Goal: Information Seeking & Learning: Learn about a topic

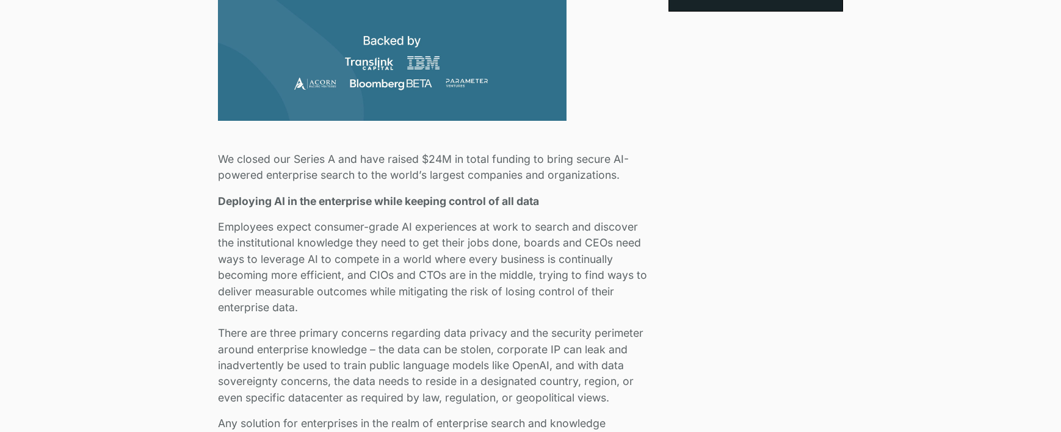
scroll to position [604, 0]
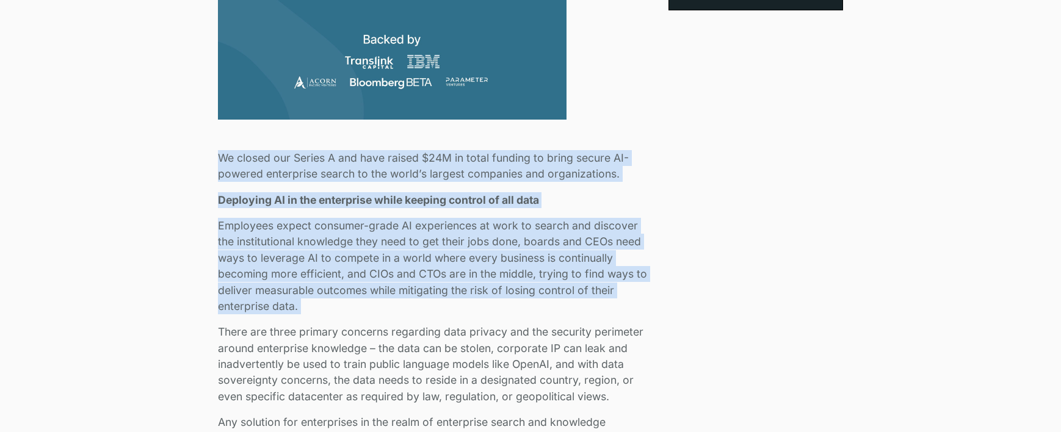
drag, startPoint x: 211, startPoint y: 160, endPoint x: 682, endPoint y: 318, distance: 496.4
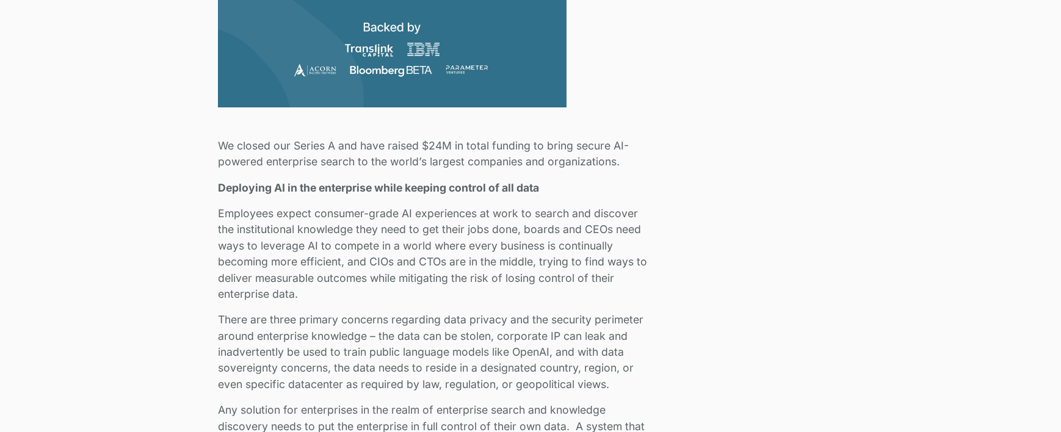
scroll to position [622, 0]
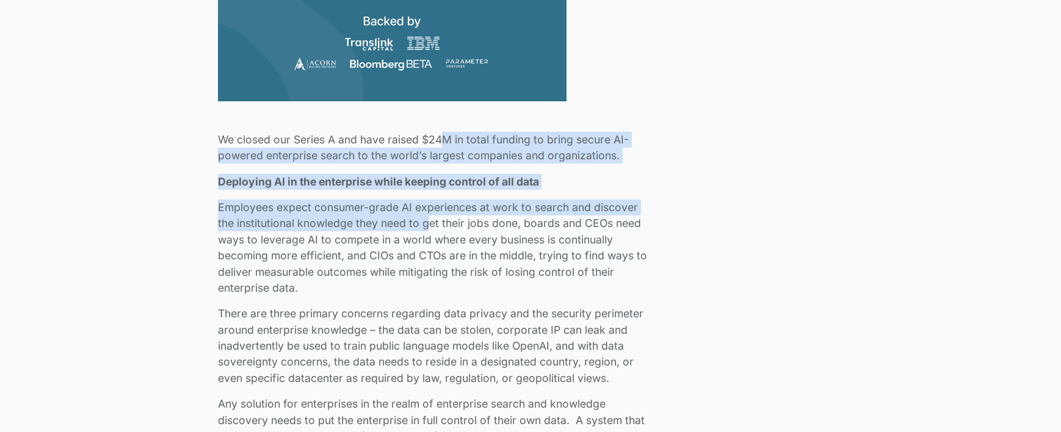
drag, startPoint x: 440, startPoint y: 140, endPoint x: 432, endPoint y: 227, distance: 87.0
click at [432, 227] on p "Employees expect consumer-grade AI experiences at work to search and discover t…" at bounding box center [436, 248] width 436 height 96
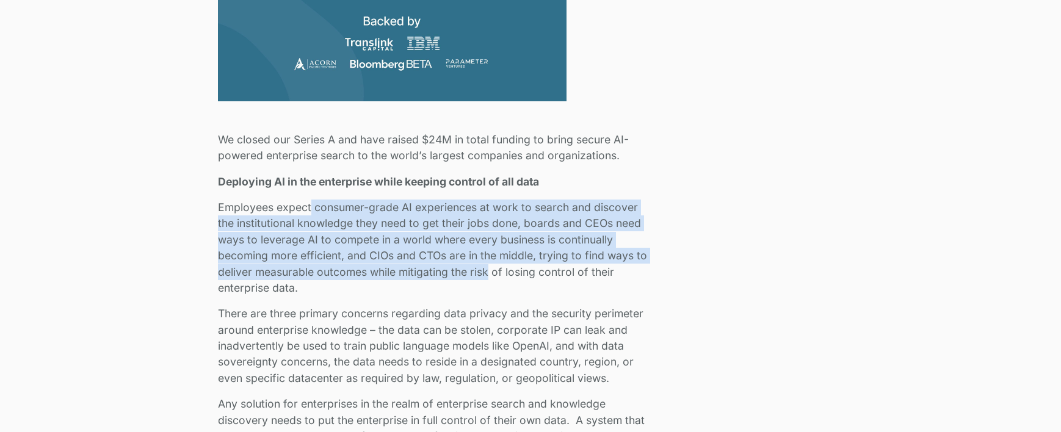
drag, startPoint x: 311, startPoint y: 206, endPoint x: 488, endPoint y: 277, distance: 190.7
click at [488, 277] on p "Employees expect consumer-grade AI experiences at work to search and discover t…" at bounding box center [436, 248] width 436 height 96
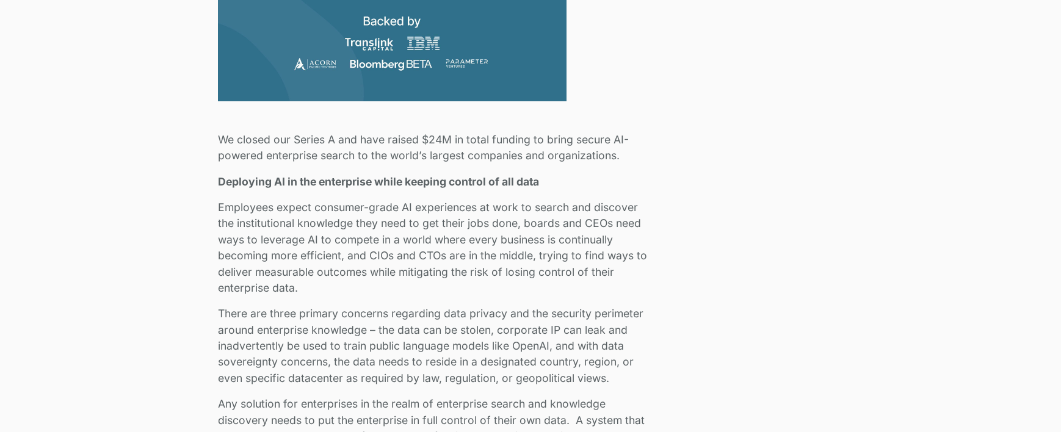
click at [496, 216] on p "Employees expect consumer-grade AI experiences at work to search and discover t…" at bounding box center [436, 248] width 436 height 96
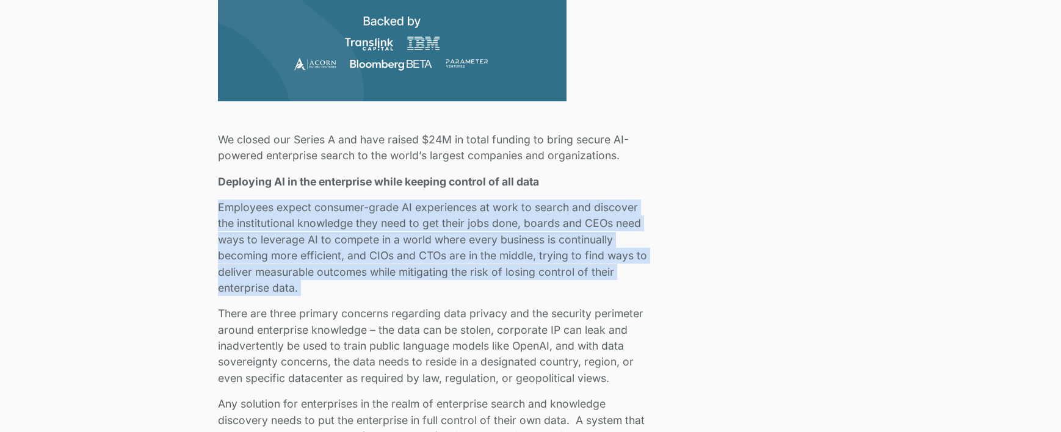
click at [496, 216] on p "Employees expect consumer-grade AI experiences at work to search and discover t…" at bounding box center [436, 248] width 436 height 96
click at [484, 236] on p "Employees expect consumer-grade AI experiences at work to search and discover t…" at bounding box center [436, 248] width 436 height 96
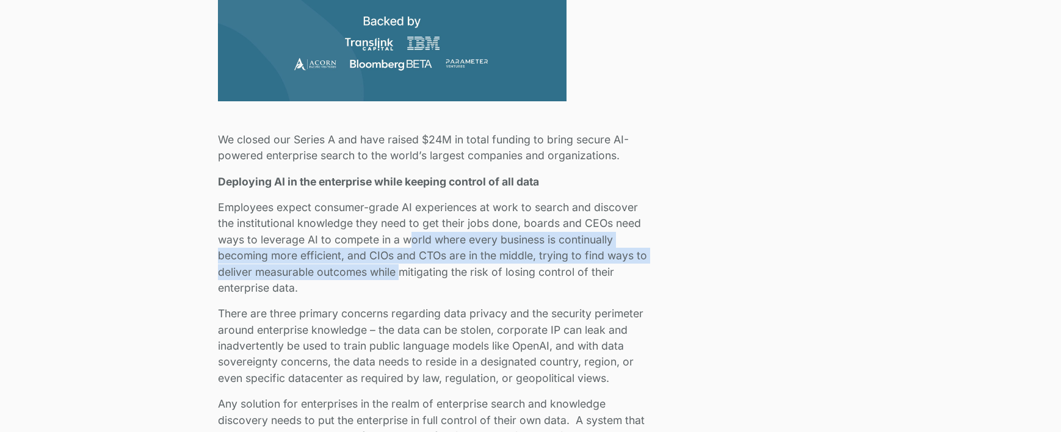
drag, startPoint x: 408, startPoint y: 233, endPoint x: 403, endPoint y: 274, distance: 40.6
click at [403, 274] on p "Employees expect consumer-grade AI experiences at work to search and discover t…" at bounding box center [436, 248] width 436 height 96
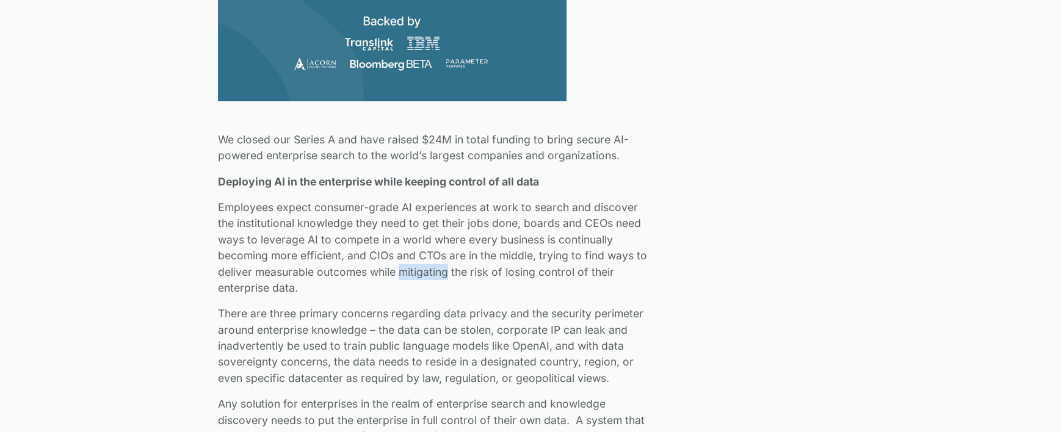
click at [403, 274] on p "Employees expect consumer-grade AI experiences at work to search and discover t…" at bounding box center [436, 248] width 436 height 96
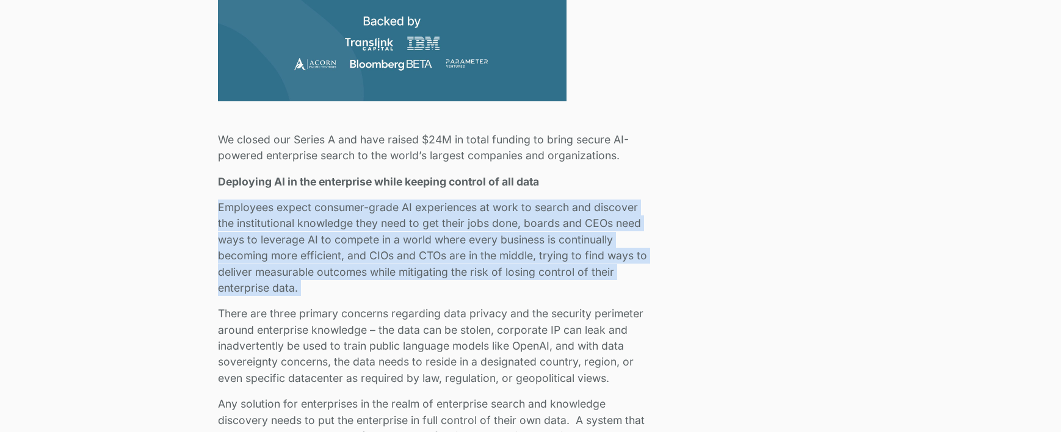
click at [403, 274] on p "Employees expect consumer-grade AI experiences at work to search and discover t…" at bounding box center [436, 248] width 436 height 96
drag, startPoint x: 398, startPoint y: 292, endPoint x: 397, endPoint y: 285, distance: 7.4
click at [398, 292] on p "Employees expect consumer-grade AI experiences at work to search and discover t…" at bounding box center [436, 248] width 436 height 96
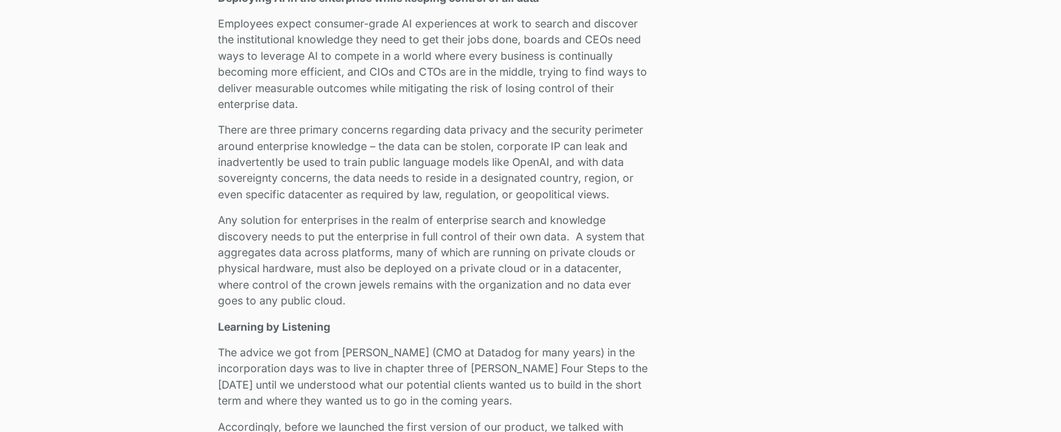
scroll to position [811, 0]
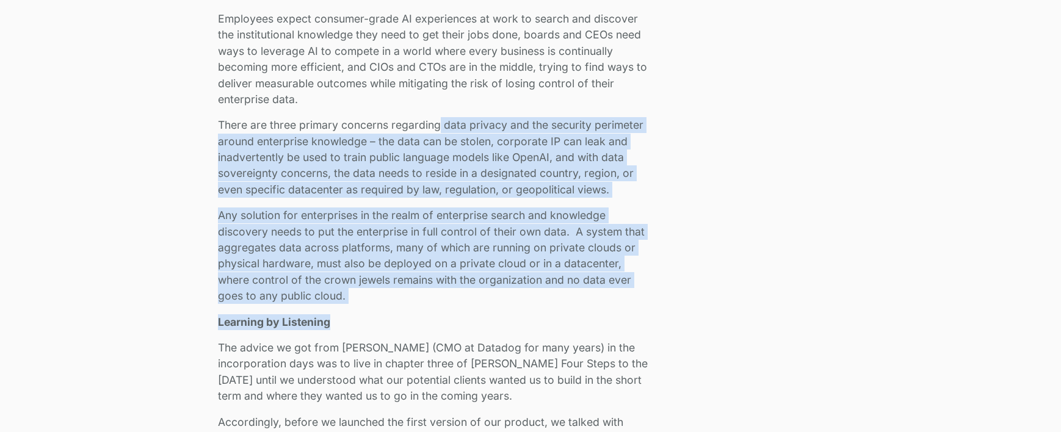
drag, startPoint x: 441, startPoint y: 122, endPoint x: 441, endPoint y: 316, distance: 193.6
click at [441, 316] on p "Learning by Listening" at bounding box center [436, 322] width 436 height 16
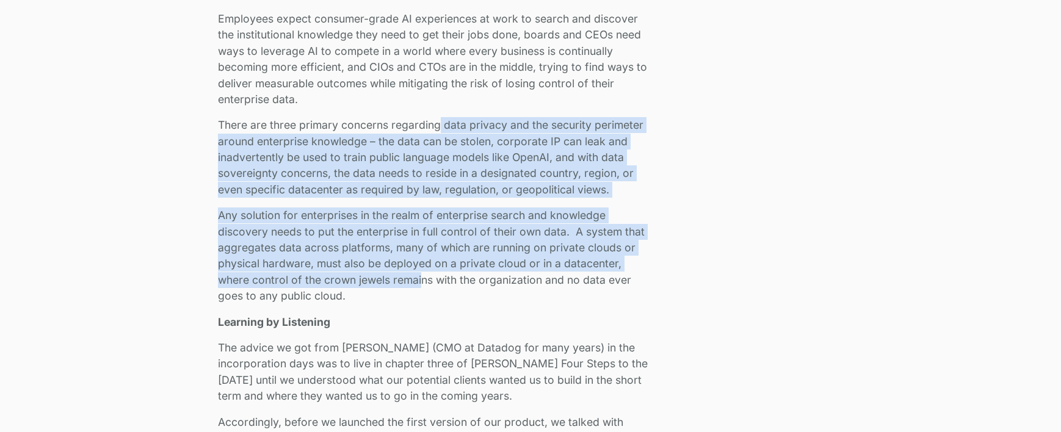
drag, startPoint x: 440, startPoint y: 131, endPoint x: 423, endPoint y: 275, distance: 145.0
click at [421, 283] on p "Any solution for enterprises in the realm of enterprise search and knowledge di…" at bounding box center [436, 256] width 436 height 96
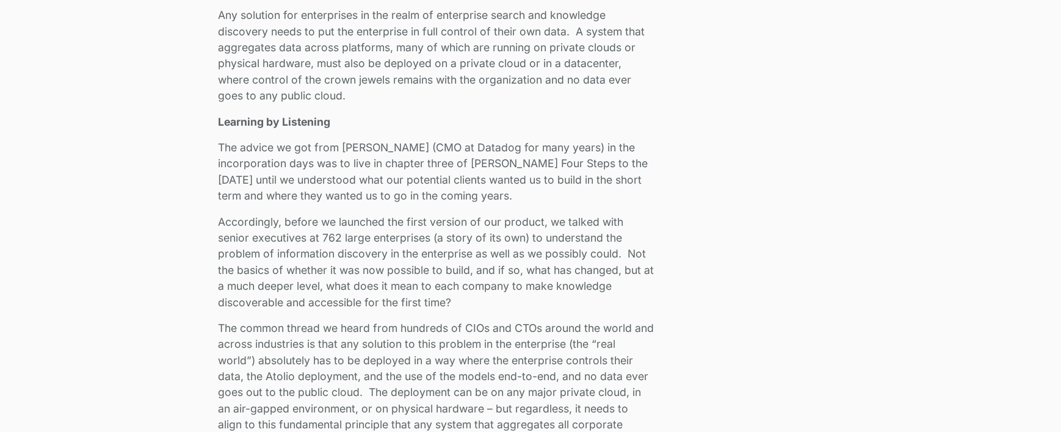
scroll to position [1012, 0]
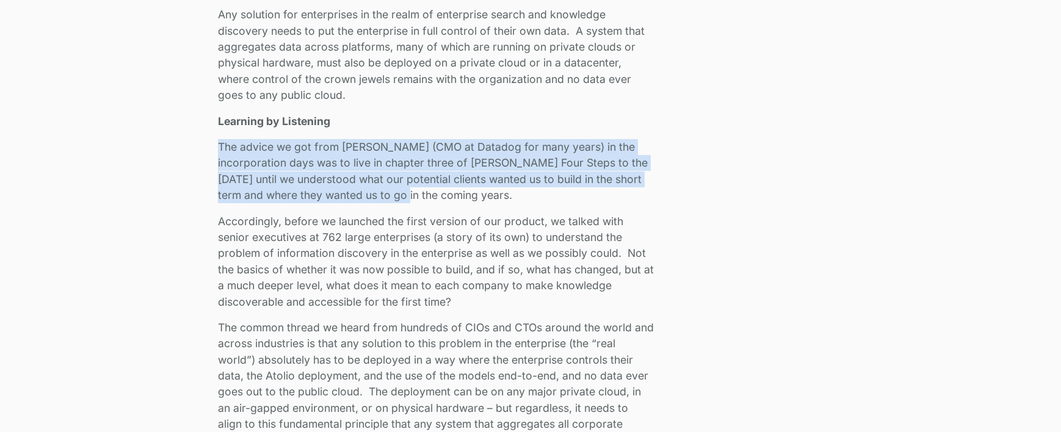
drag, startPoint x: 422, startPoint y: 137, endPoint x: 423, endPoint y: 202, distance: 65.3
click at [423, 202] on p "The advice we got from Alex Rosemblat (CMO at Datadog for many years) in the in…" at bounding box center [436, 171] width 436 height 65
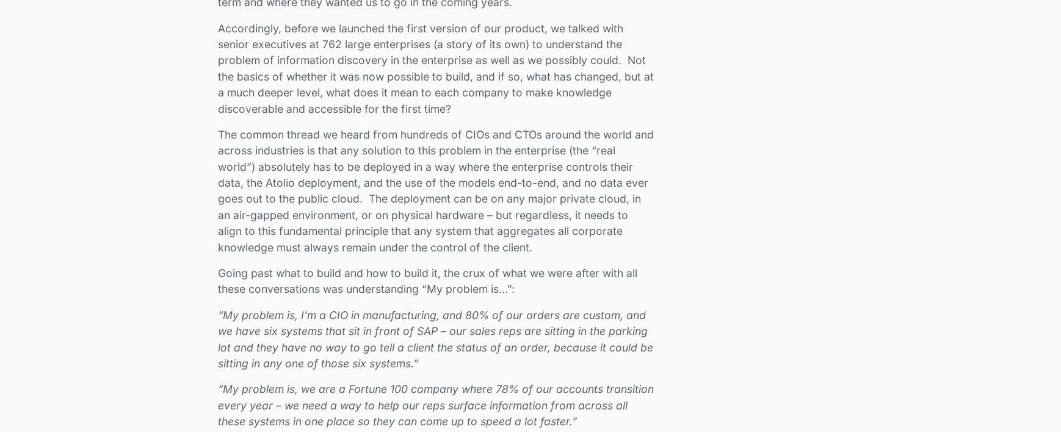
scroll to position [1204, 0]
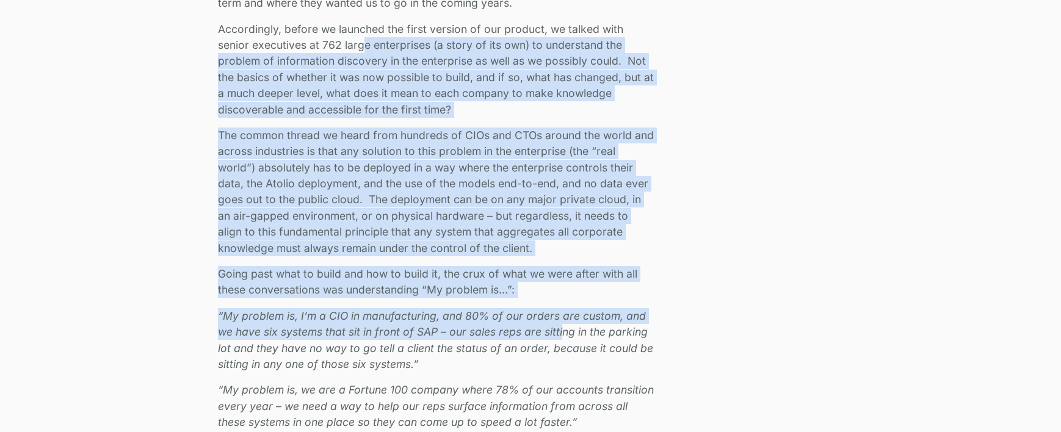
drag, startPoint x: 364, startPoint y: 38, endPoint x: 563, endPoint y: 325, distance: 349.3
click at [563, 325] on em "“My problem is, I’m a CIO in manufacturing, and 80% of our orders are custom, a…" at bounding box center [435, 340] width 435 height 61
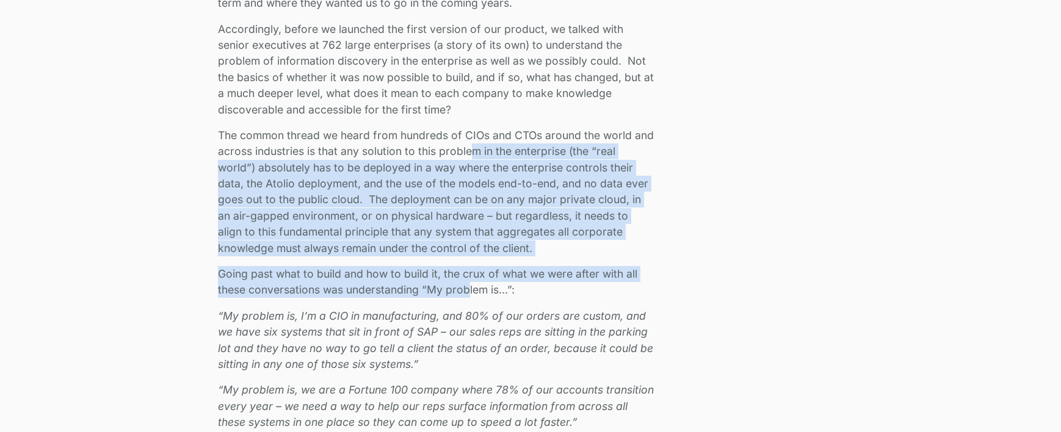
drag, startPoint x: 473, startPoint y: 150, endPoint x: 471, endPoint y: 289, distance: 139.2
click at [471, 289] on p "Going past what to build and how to build it, the crux of what we were after wi…" at bounding box center [436, 282] width 436 height 32
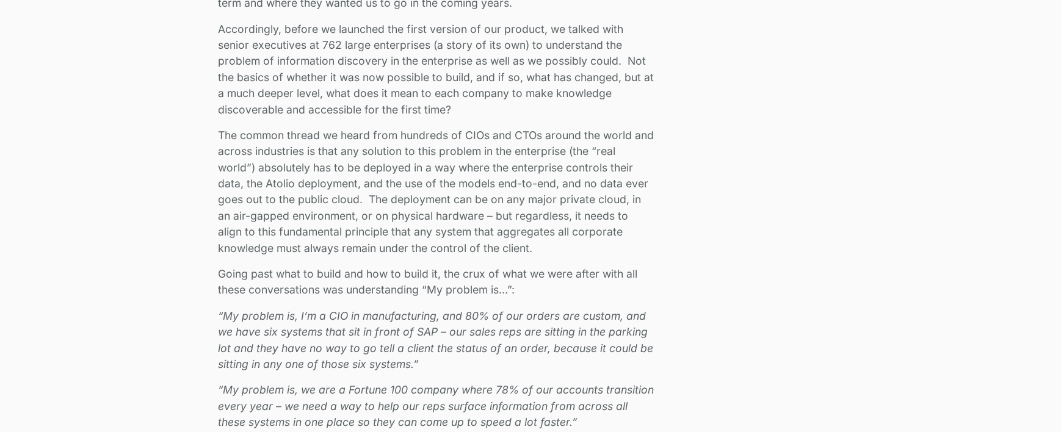
click at [471, 289] on p "Going past what to build and how to build it, the crux of what we were after wi…" at bounding box center [436, 282] width 436 height 32
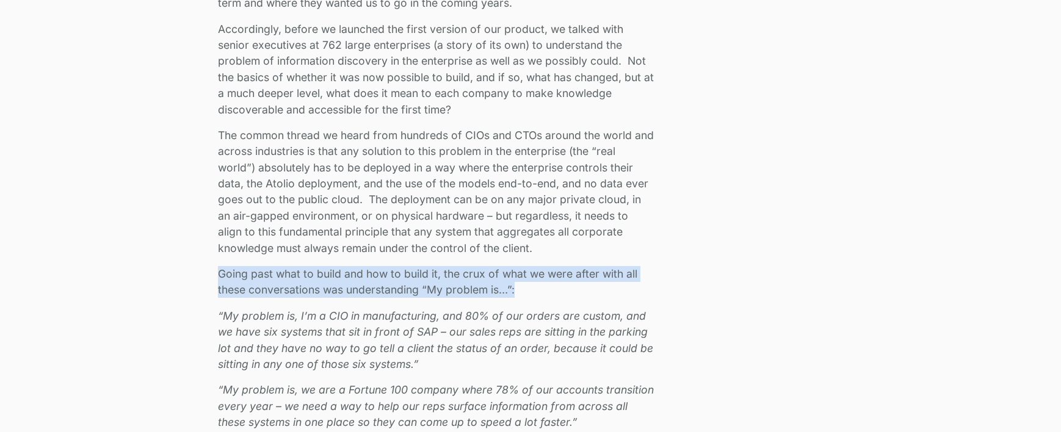
click at [471, 289] on p "Going past what to build and how to build it, the crux of what we were after wi…" at bounding box center [436, 282] width 436 height 32
click at [571, 293] on p "Going past what to build and how to build it, the crux of what we were after wi…" at bounding box center [436, 282] width 436 height 32
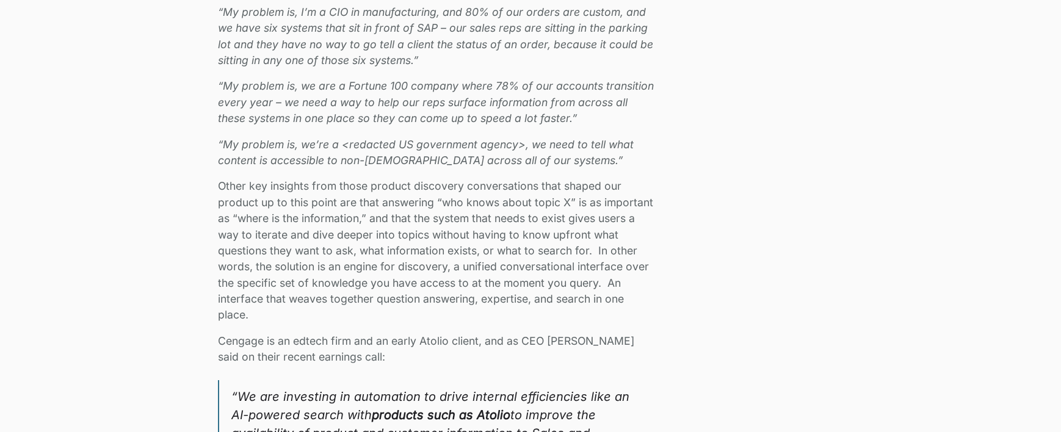
scroll to position [1509, 0]
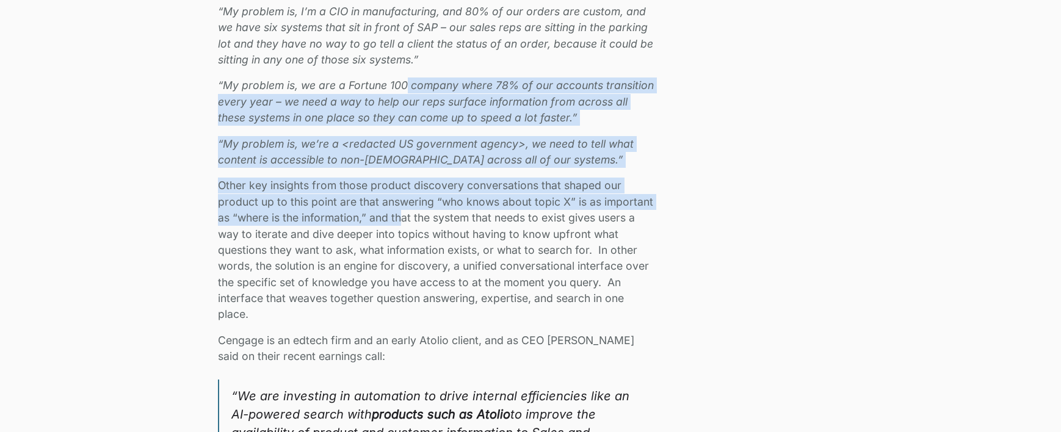
drag, startPoint x: 405, startPoint y: 89, endPoint x: 403, endPoint y: 217, distance: 128.2
click at [403, 217] on div "We closed our Series A and have raised $24M in total funding to bring secure AI…" at bounding box center [436, 345] width 436 height 2200
click at [403, 217] on p "Other key insights from those product discovery conversations that shaped our p…" at bounding box center [436, 250] width 436 height 145
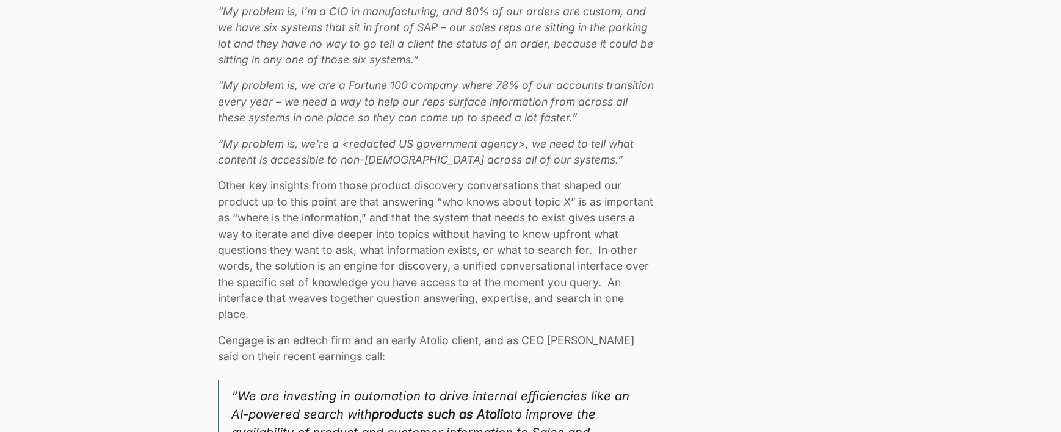
click at [531, 145] on em "“My problem is, we’re a <redacted US government agency>, we need to tell what c…" at bounding box center [426, 151] width 416 height 29
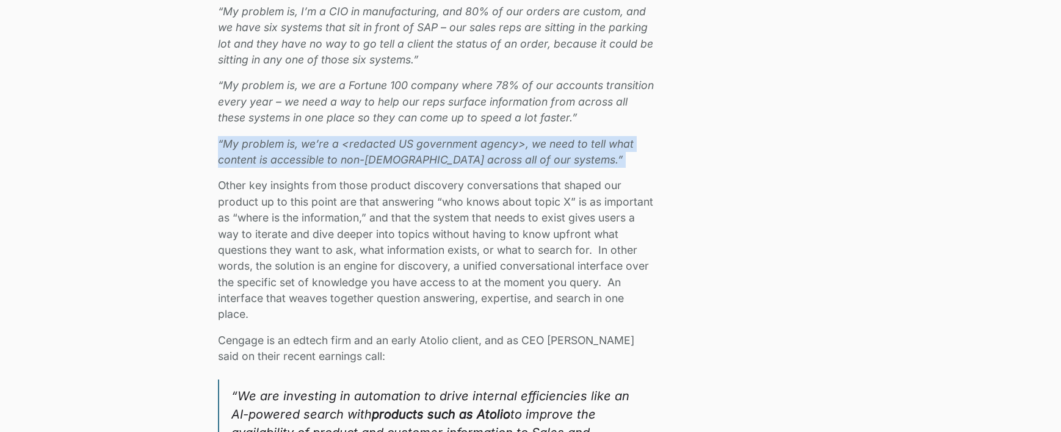
click at [531, 145] on em "“My problem is, we’re a <redacted US government agency>, we need to tell what c…" at bounding box center [426, 151] width 416 height 29
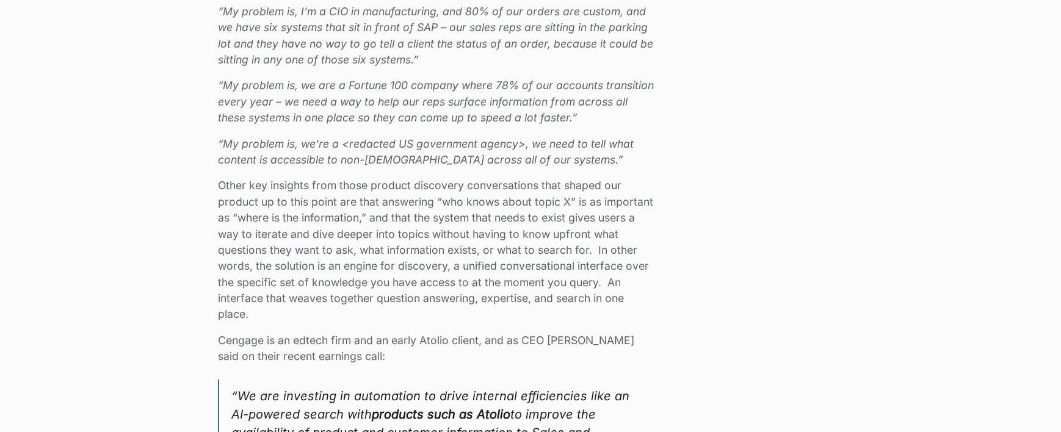
click at [531, 178] on p "Other key insights from those product discovery conversations that shaped our p…" at bounding box center [436, 250] width 436 height 145
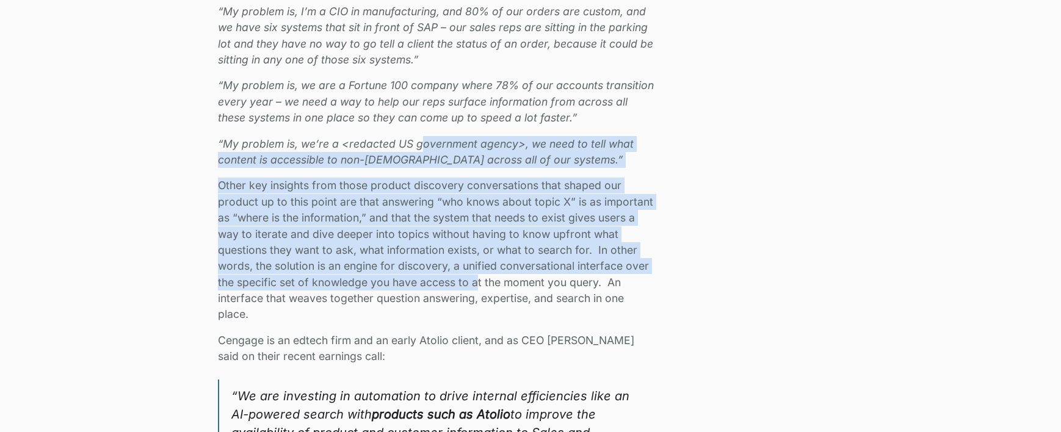
drag, startPoint x: 421, startPoint y: 143, endPoint x: 479, endPoint y: 285, distance: 152.3
click at [479, 285] on div "We closed our Series A and have raised $24M in total funding to bring secure AI…" at bounding box center [436, 345] width 436 height 2200
click at [479, 285] on p "Other key insights from those product discovery conversations that shaped our p…" at bounding box center [436, 250] width 436 height 145
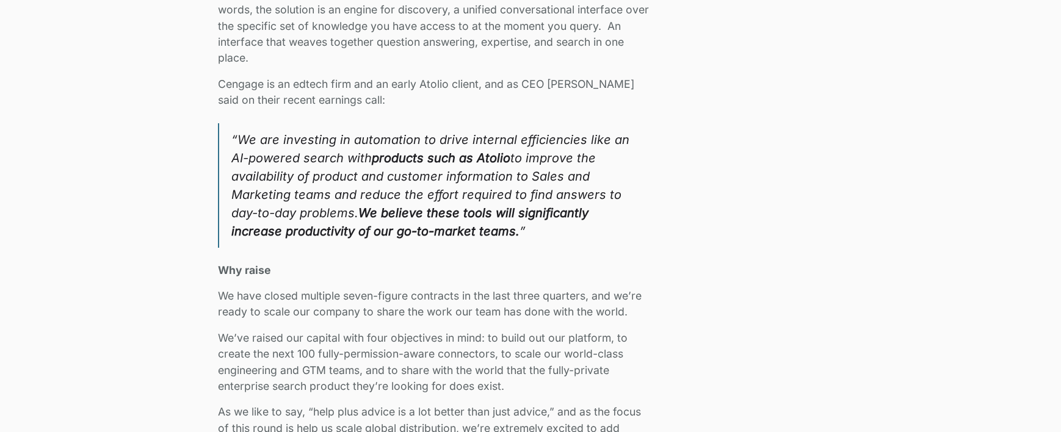
scroll to position [1764, 0]
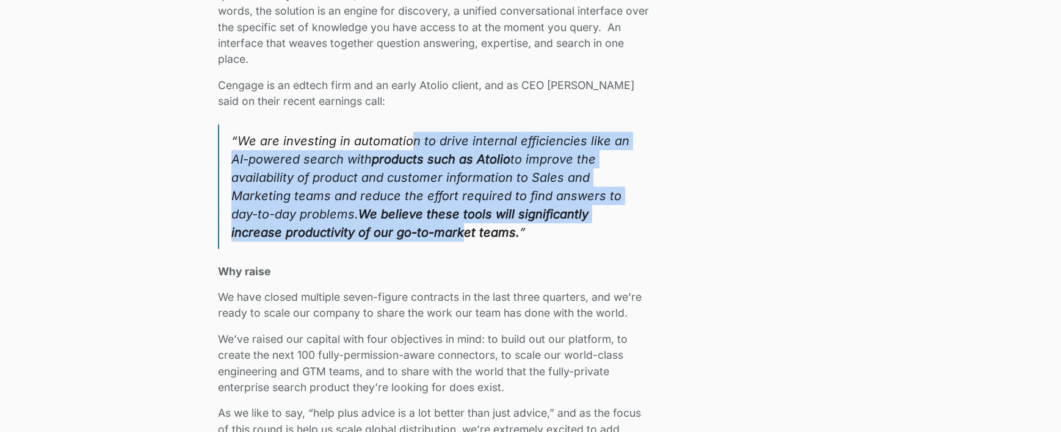
drag, startPoint x: 407, startPoint y: 134, endPoint x: 410, endPoint y: 237, distance: 102.6
click at [410, 237] on blockquote "“We are investing in automation to drive internal efficiencies like an AI-power…" at bounding box center [436, 187] width 436 height 125
click at [410, 237] on strong "We believe these tools will significantly increase productivity of our go-to-ma…" at bounding box center [409, 223] width 357 height 33
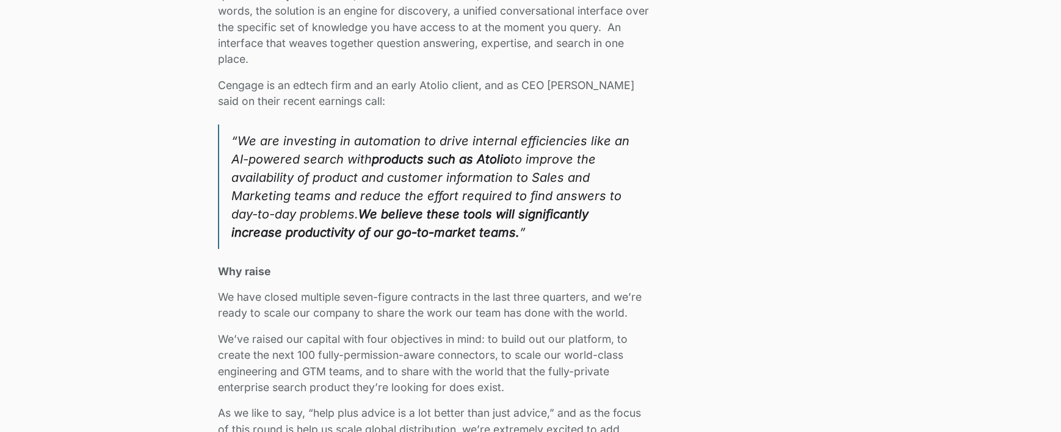
click at [410, 237] on strong "We believe these tools will significantly increase productivity of our go-to-ma…" at bounding box center [409, 223] width 357 height 33
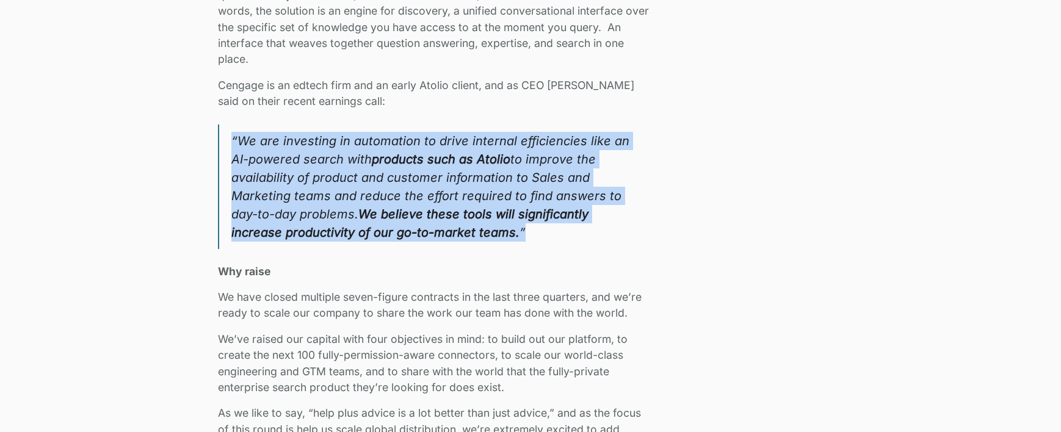
click at [410, 237] on strong "We believe these tools will significantly increase productivity of our go-to-ma…" at bounding box center [409, 223] width 357 height 33
drag, startPoint x: 401, startPoint y: 147, endPoint x: 401, endPoint y: 251, distance: 103.8
click at [401, 251] on div "We closed our Series A and have raised $24M in total funding to bring secure AI…" at bounding box center [436, 90] width 436 height 2200
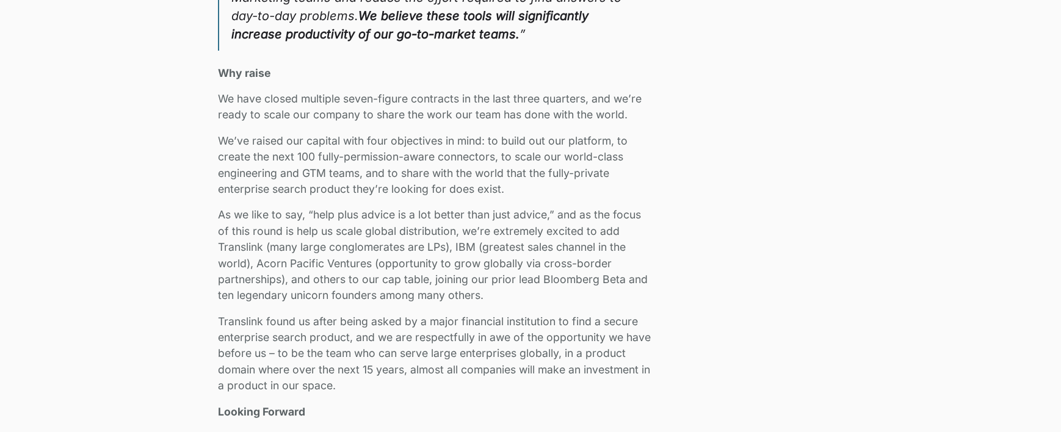
scroll to position [1975, 0]
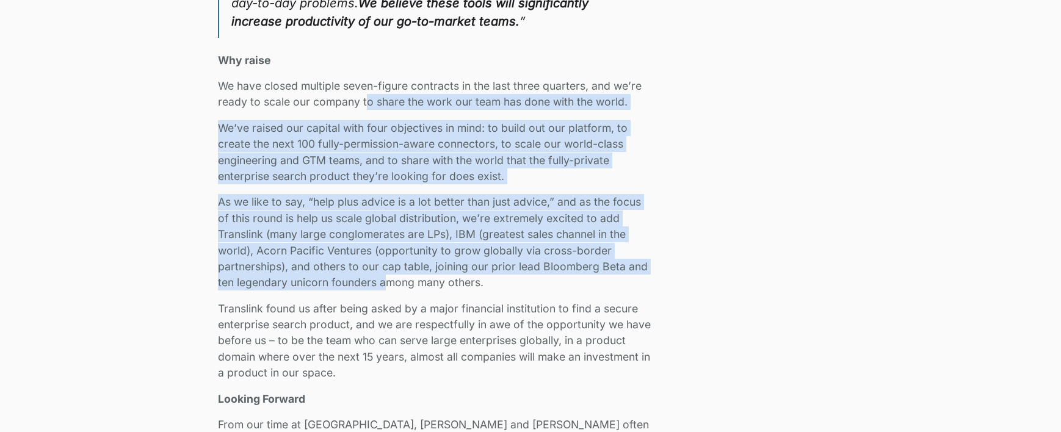
drag, startPoint x: 365, startPoint y: 95, endPoint x: 387, endPoint y: 285, distance: 190.6
click at [387, 285] on p "As we like to say, “help plus advice is a lot better than just advice,” and as …" at bounding box center [436, 242] width 436 height 96
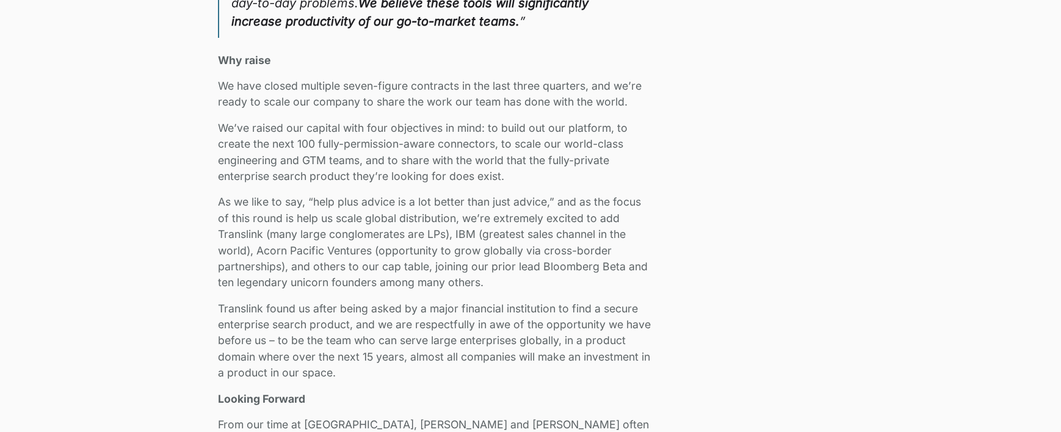
click at [408, 135] on p "We’ve raised our capital with four objectives in mind: to build out our platfor…" at bounding box center [436, 152] width 436 height 65
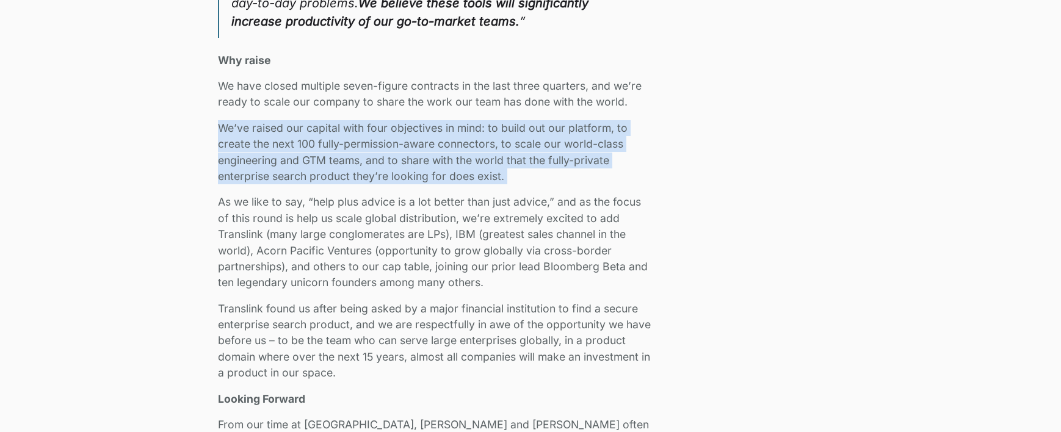
click at [408, 135] on p "We’ve raised our capital with four objectives in mind: to build out our platfor…" at bounding box center [436, 152] width 436 height 65
click at [406, 150] on p "We’ve raised our capital with four objectives in mind: to build out our platfor…" at bounding box center [436, 152] width 436 height 65
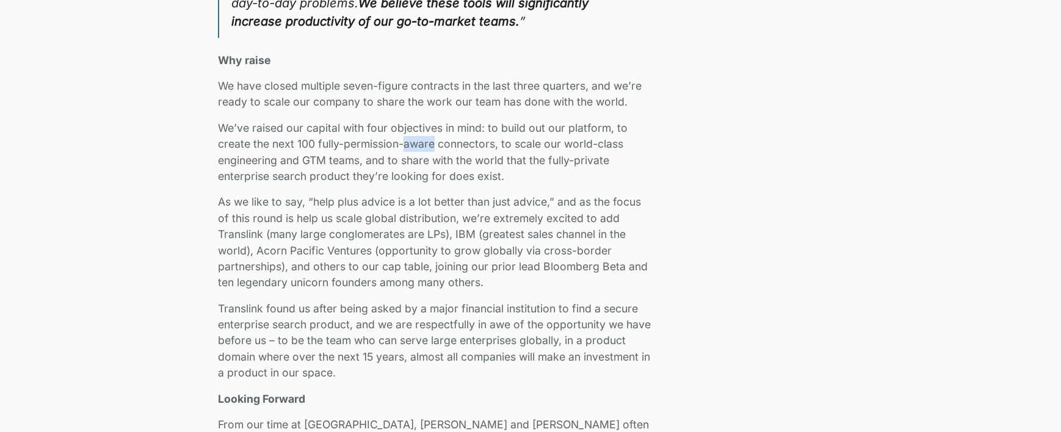
click at [406, 150] on p "We’ve raised our capital with four objectives in mind: to build out our platfor…" at bounding box center [436, 152] width 436 height 65
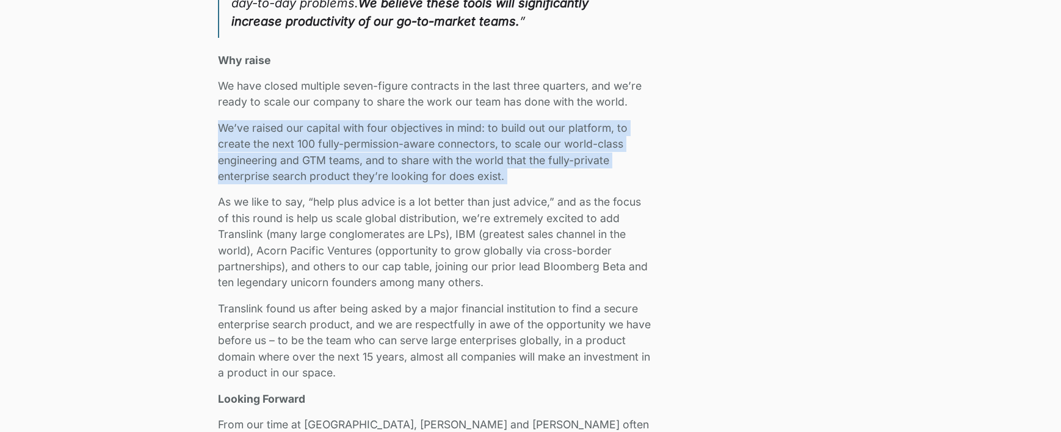
click at [406, 150] on p "We’ve raised our capital with four objectives in mind: to build out our platfor…" at bounding box center [436, 152] width 436 height 65
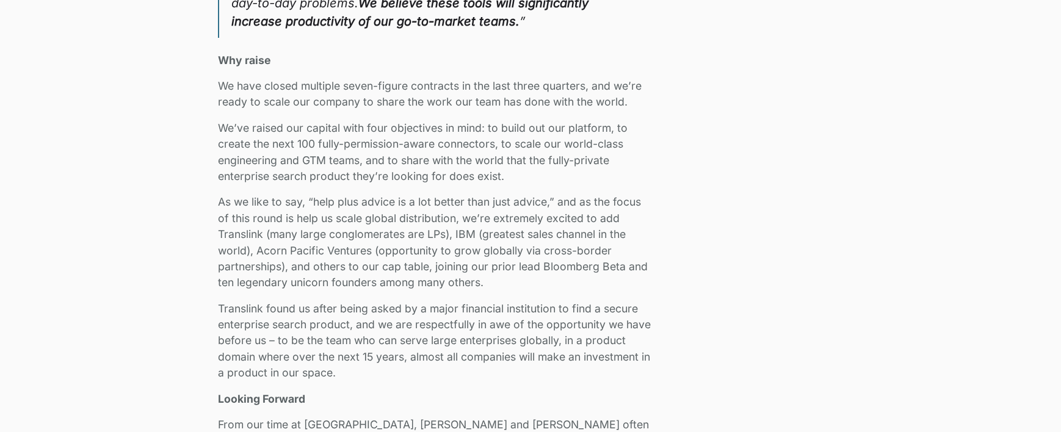
click at [405, 208] on p "As we like to say, “help plus advice is a lot better than just advice,” and as …" at bounding box center [436, 242] width 436 height 96
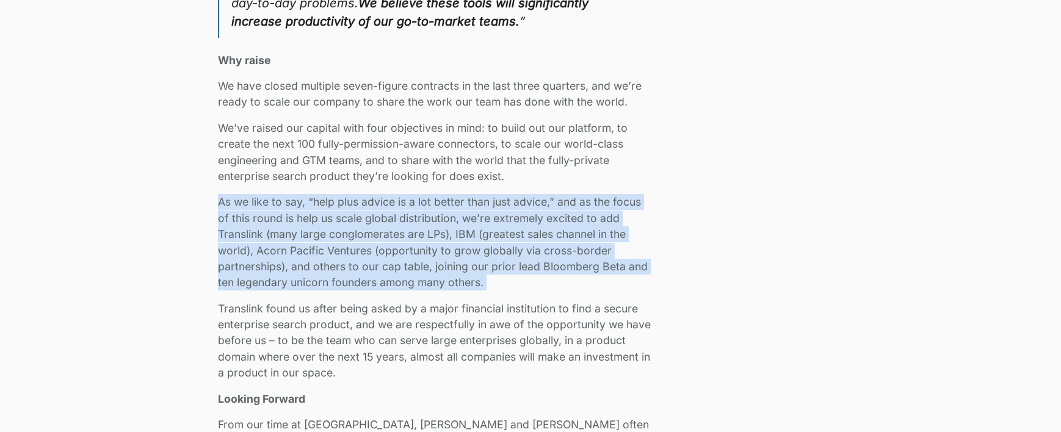
click at [405, 208] on p "As we like to say, “help plus advice is a lot better than just advice,” and as …" at bounding box center [436, 242] width 436 height 96
click at [405, 234] on p "As we like to say, “help plus advice is a lot better than just advice,” and as …" at bounding box center [436, 242] width 436 height 96
drag, startPoint x: 326, startPoint y: 204, endPoint x: 354, endPoint y: 284, distance: 84.8
click at [354, 284] on p "As we like to say, “help plus advice is a lot better than just advice,” and as …" at bounding box center [436, 242] width 436 height 96
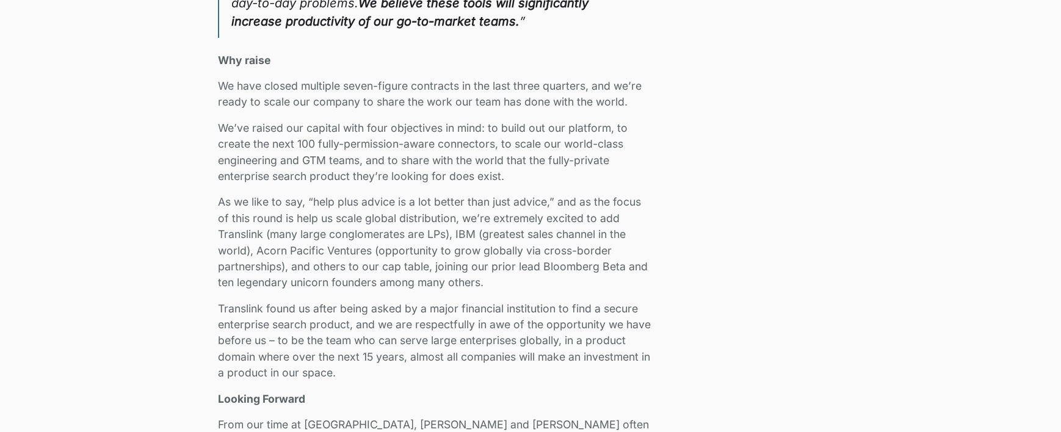
click at [355, 284] on p "As we like to say, “help plus advice is a lot better than just advice,” and as …" at bounding box center [436, 242] width 436 height 96
click at [391, 225] on p "As we like to say, “help plus advice is a lot better than just advice,” and as …" at bounding box center [436, 242] width 436 height 96
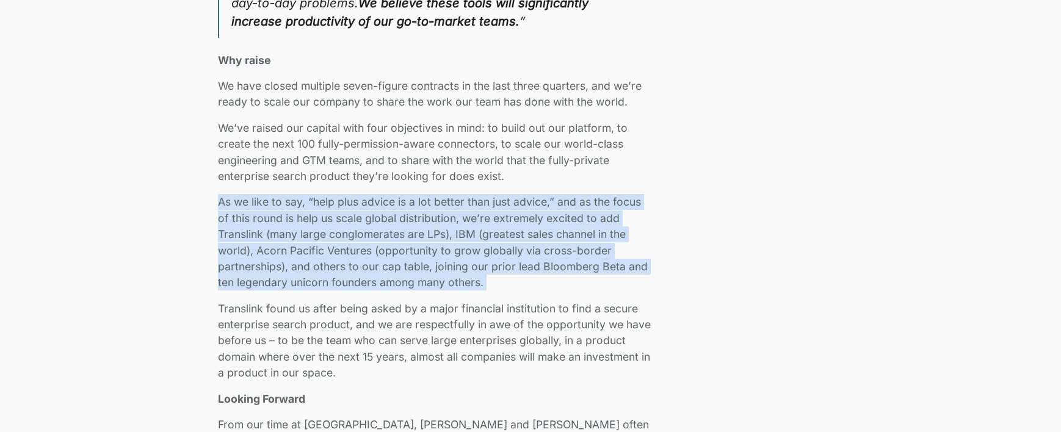
click at [391, 225] on p "As we like to say, “help plus advice is a lot better than just advice,” and as …" at bounding box center [436, 242] width 436 height 96
click at [386, 262] on p "As we like to say, “help plus advice is a lot better than just advice,” and as …" at bounding box center [436, 242] width 436 height 96
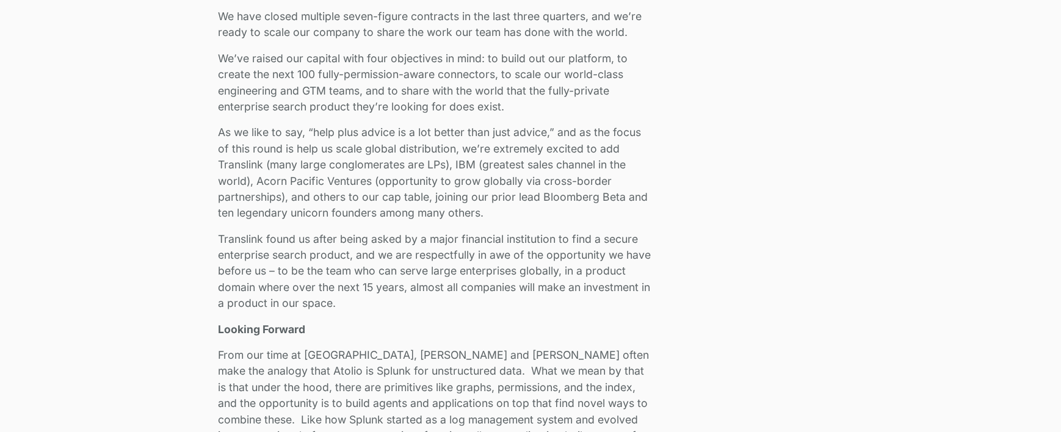
scroll to position [2060, 0]
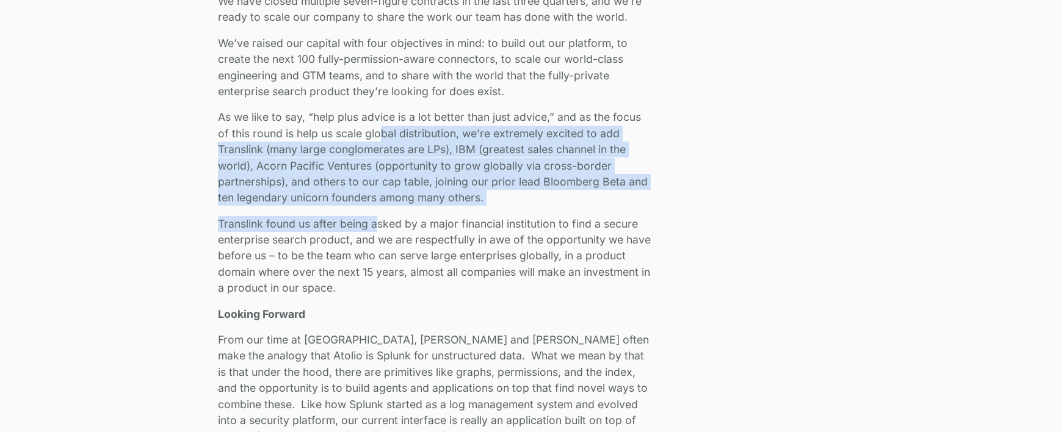
drag, startPoint x: 380, startPoint y: 131, endPoint x: 379, endPoint y: 222, distance: 91.0
click at [379, 222] on p "Translink found us after being asked by a major financial institution to find a…" at bounding box center [436, 256] width 436 height 81
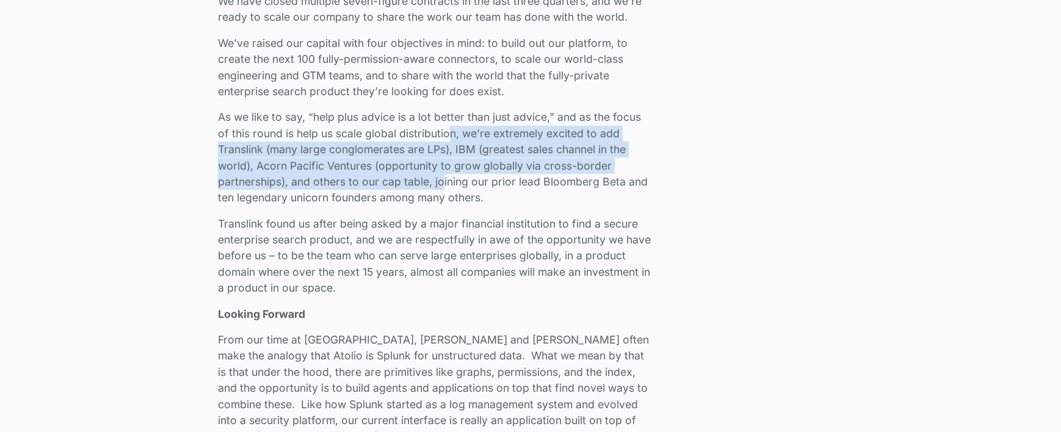
drag, startPoint x: 451, startPoint y: 136, endPoint x: 444, endPoint y: 179, distance: 43.3
click at [444, 179] on p "As we like to say, “help plus advice is a lot better than just advice,” and as …" at bounding box center [436, 157] width 436 height 96
click at [444, 180] on p "As we like to say, “help plus advice is a lot better than just advice,” and as …" at bounding box center [436, 157] width 436 height 96
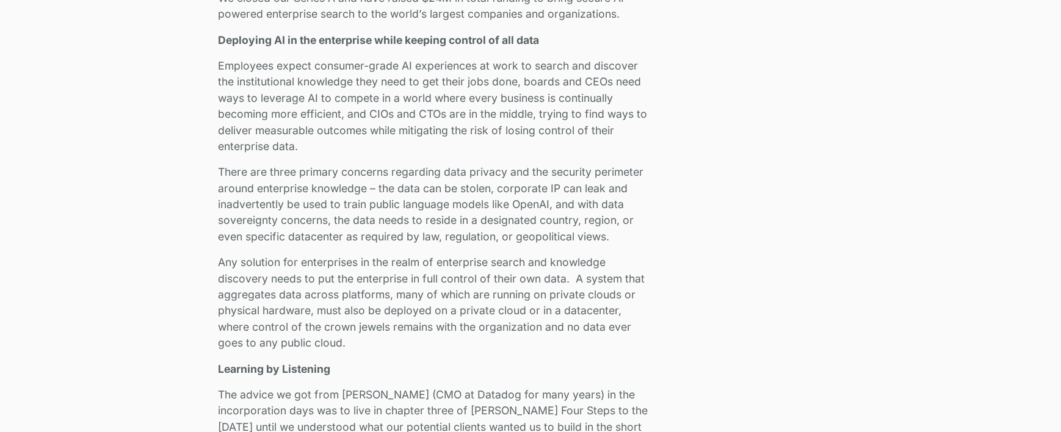
scroll to position [0, 0]
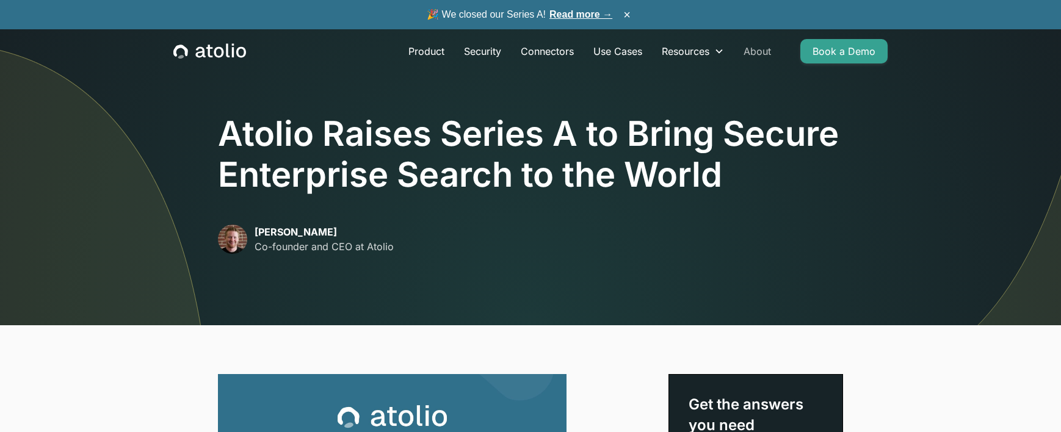
click at [764, 51] on link "About" at bounding box center [757, 51] width 47 height 24
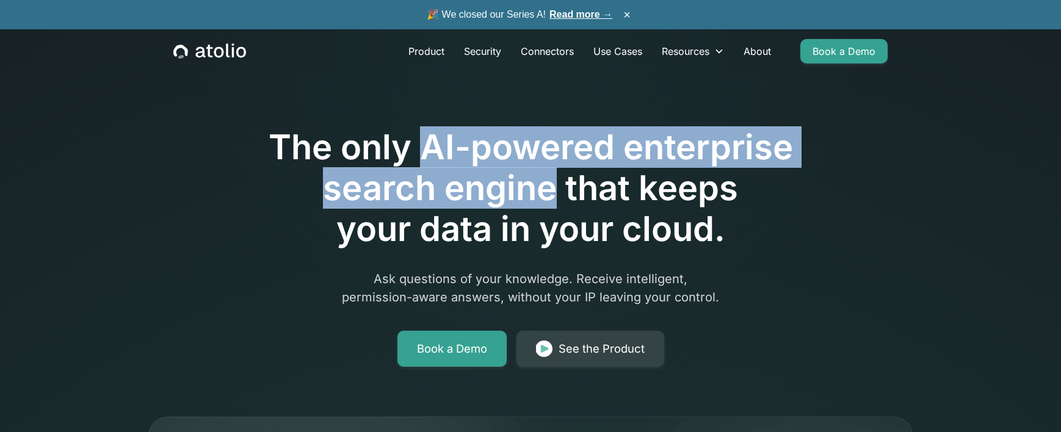
drag, startPoint x: 424, startPoint y: 152, endPoint x: 556, endPoint y: 184, distance: 136.2
click at [556, 184] on h1 "The only AI-powered enterprise search engine that keeps your data in your cloud." at bounding box center [530, 188] width 625 height 123
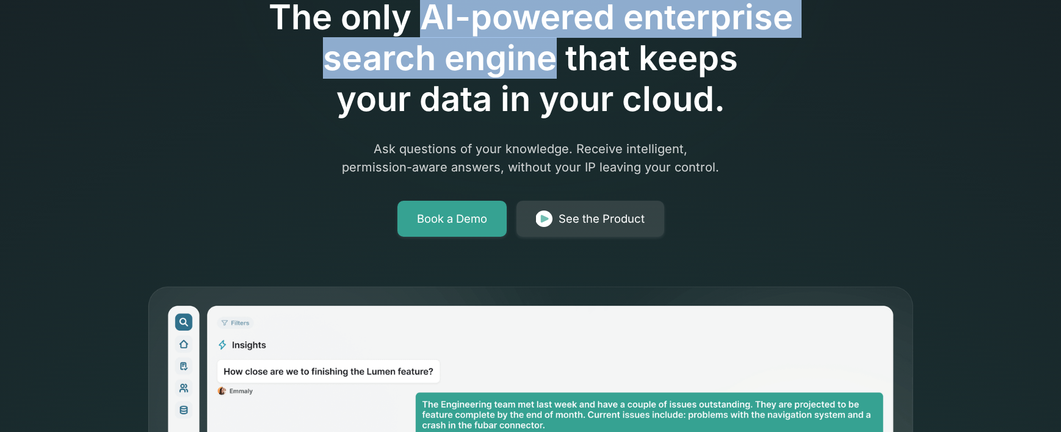
scroll to position [131, 0]
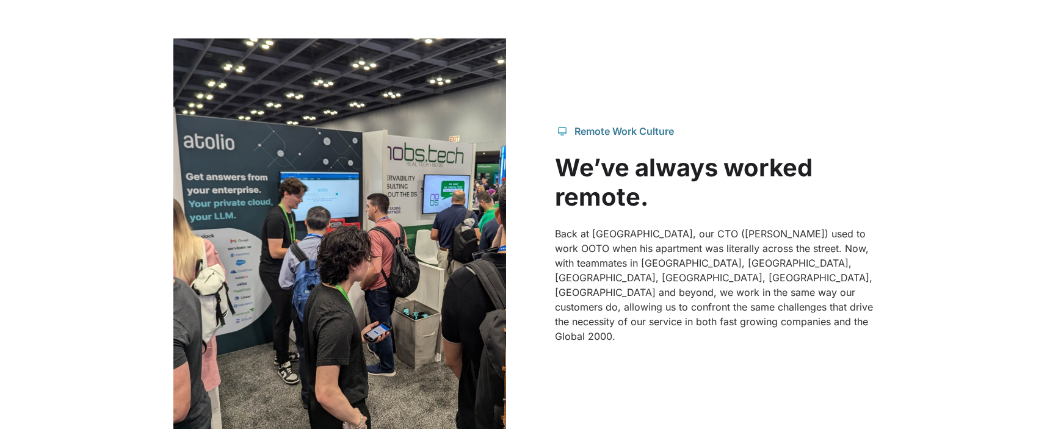
scroll to position [1122, 0]
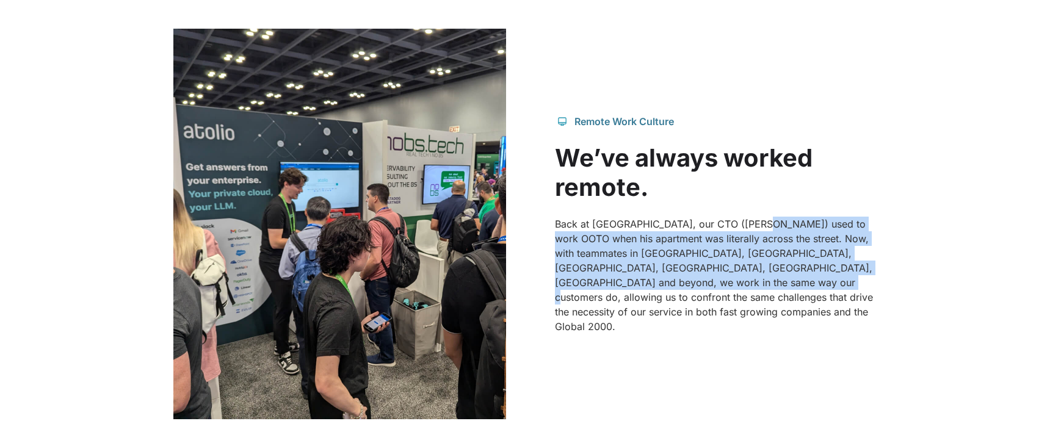
drag, startPoint x: 749, startPoint y: 241, endPoint x: 745, endPoint y: 299, distance: 57.6
click at [745, 299] on p "Back at Splunk, our CTO (Gareth) used to work OOTO when his apartment was liter…" at bounding box center [721, 275] width 333 height 117
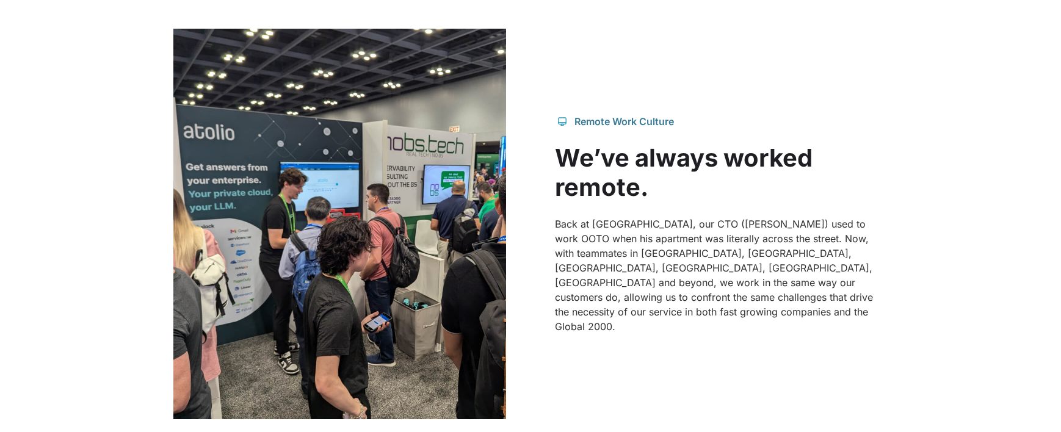
click at [745, 299] on p "Back at Splunk, our CTO (Gareth) used to work OOTO when his apartment was liter…" at bounding box center [721, 275] width 333 height 117
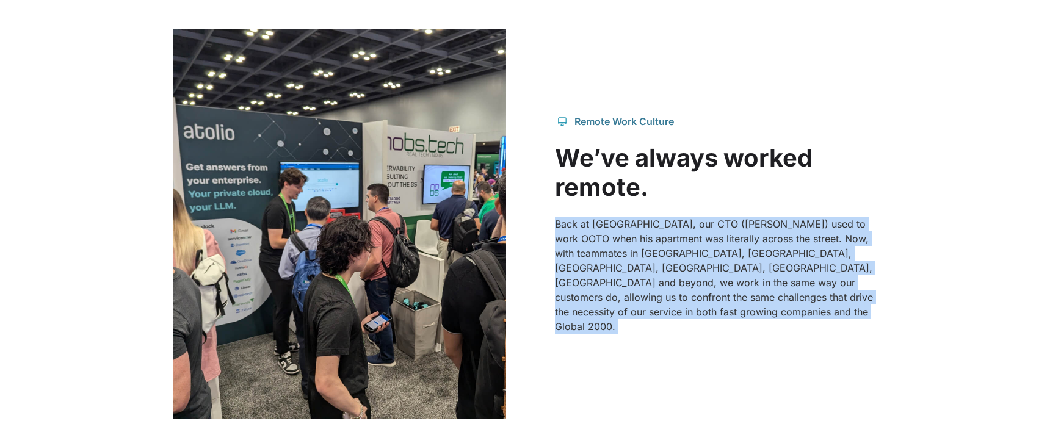
click at [745, 299] on p "Back at Splunk, our CTO (Gareth) used to work OOTO when his apartment was liter…" at bounding box center [721, 275] width 333 height 117
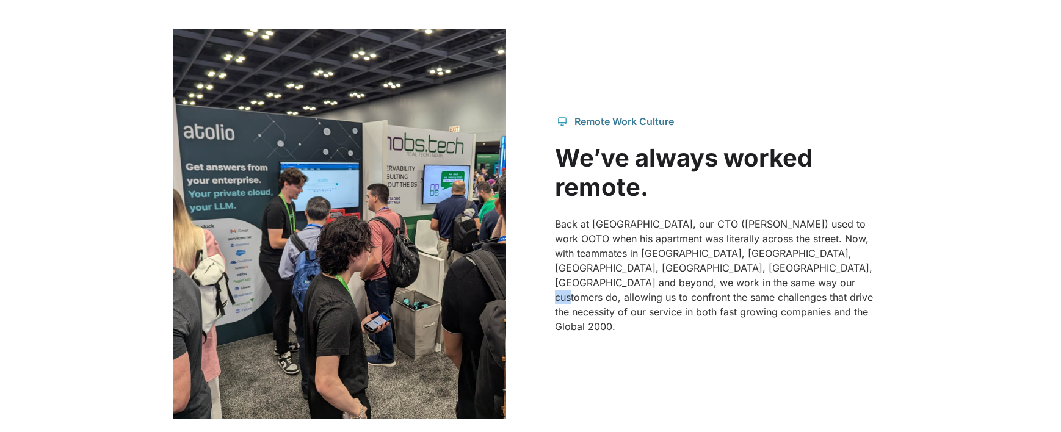
click at [745, 299] on p "Back at Splunk, our CTO (Gareth) used to work OOTO when his apartment was liter…" at bounding box center [721, 275] width 333 height 117
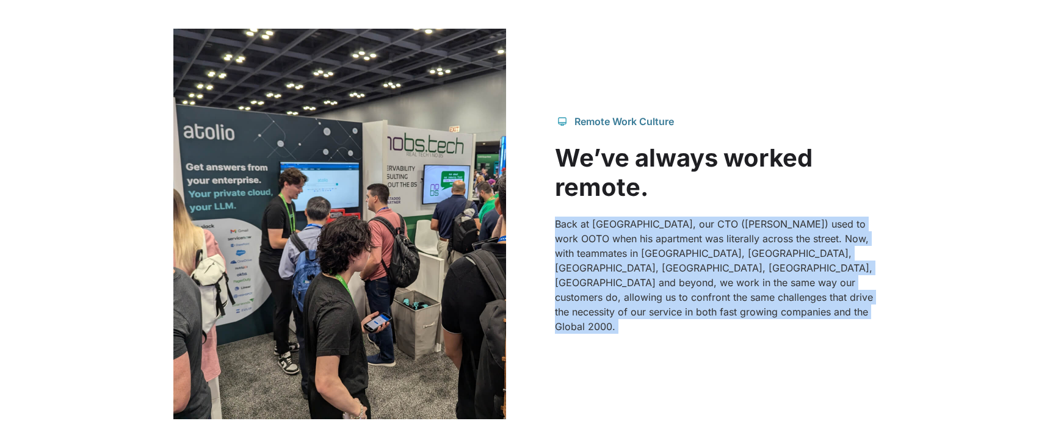
click at [745, 299] on p "Back at Splunk, our CTO (Gareth) used to work OOTO when his apartment was liter…" at bounding box center [721, 275] width 333 height 117
click at [739, 305] on p "Back at Splunk, our CTO (Gareth) used to work OOTO when his apartment was liter…" at bounding box center [721, 275] width 333 height 117
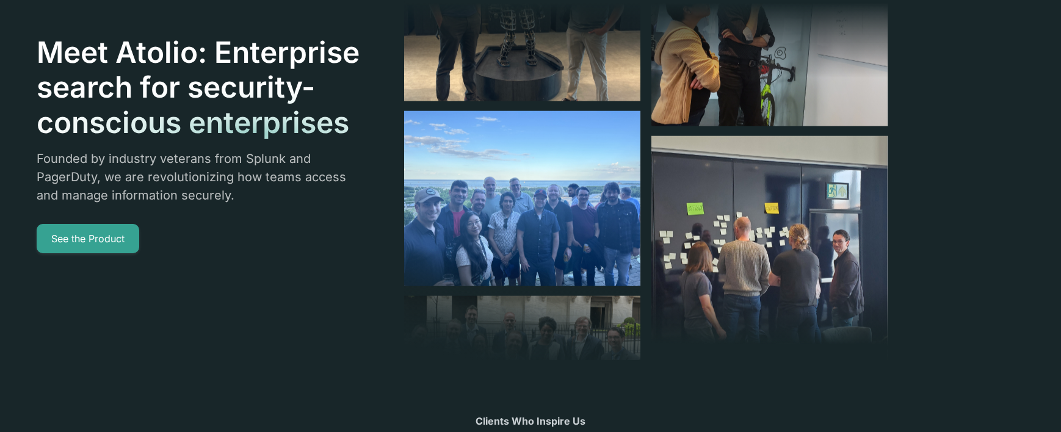
scroll to position [0, 0]
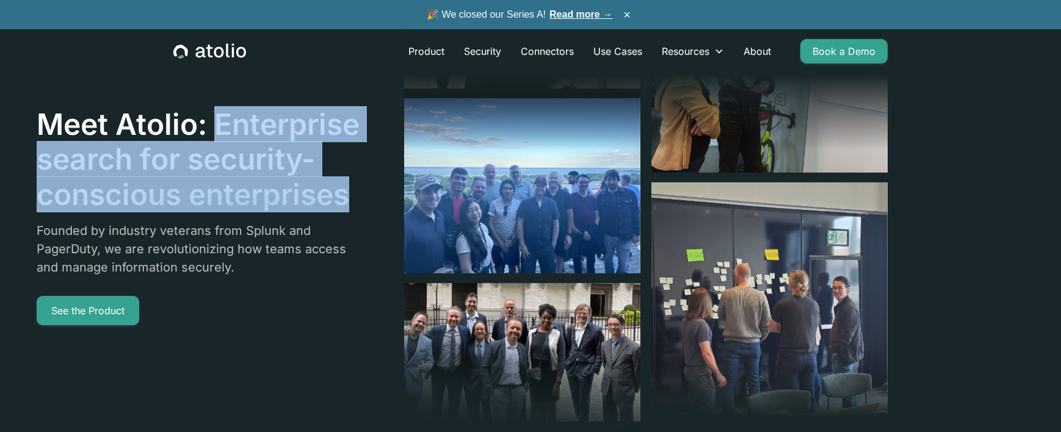
drag, startPoint x: 217, startPoint y: 126, endPoint x: 352, endPoint y: 195, distance: 151.8
click at [352, 195] on h1 "Meet Atolio: Enterprise search for security-conscious enterprises" at bounding box center [199, 160] width 325 height 106
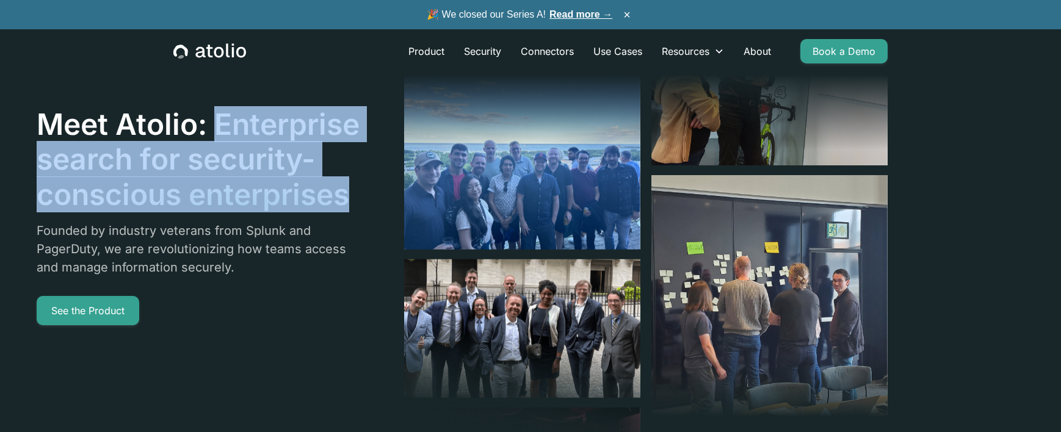
copy h1 "Enterprise search for security-conscious enterprises"
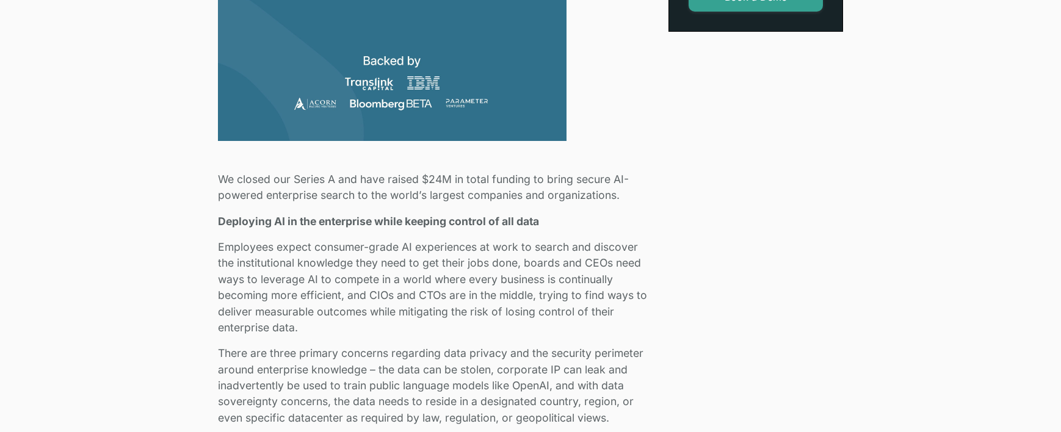
scroll to position [593, 0]
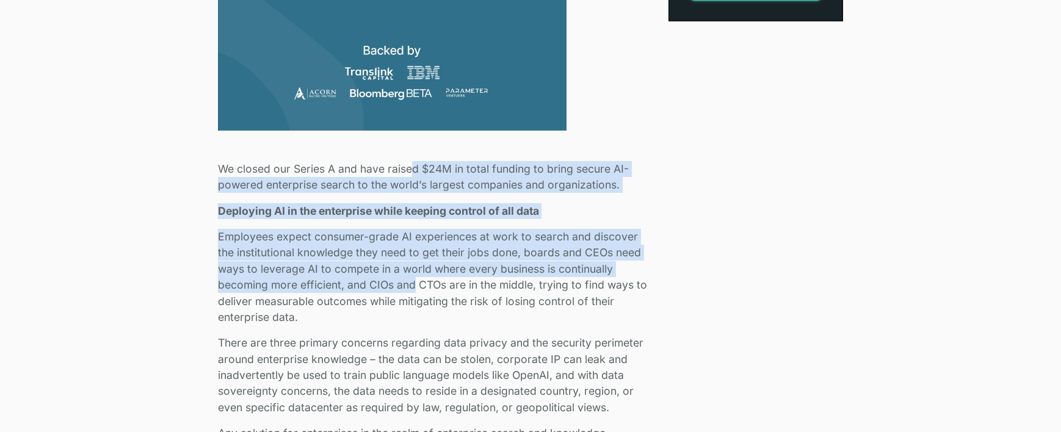
drag, startPoint x: 416, startPoint y: 168, endPoint x: 414, endPoint y: 278, distance: 109.9
click at [414, 278] on p "Employees expect consumer-grade AI experiences at work to search and discover t…" at bounding box center [436, 277] width 436 height 96
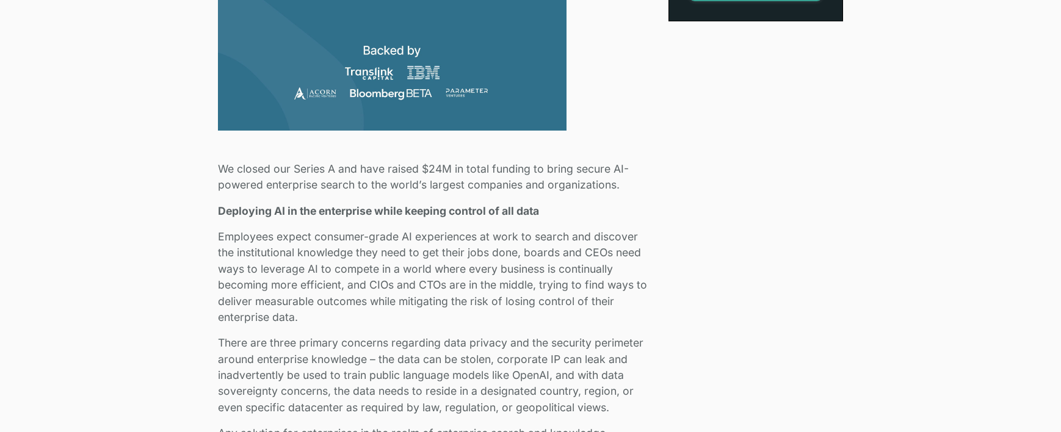
click at [309, 241] on p "Employees expect consumer-grade AI experiences at work to search and discover t…" at bounding box center [436, 277] width 436 height 96
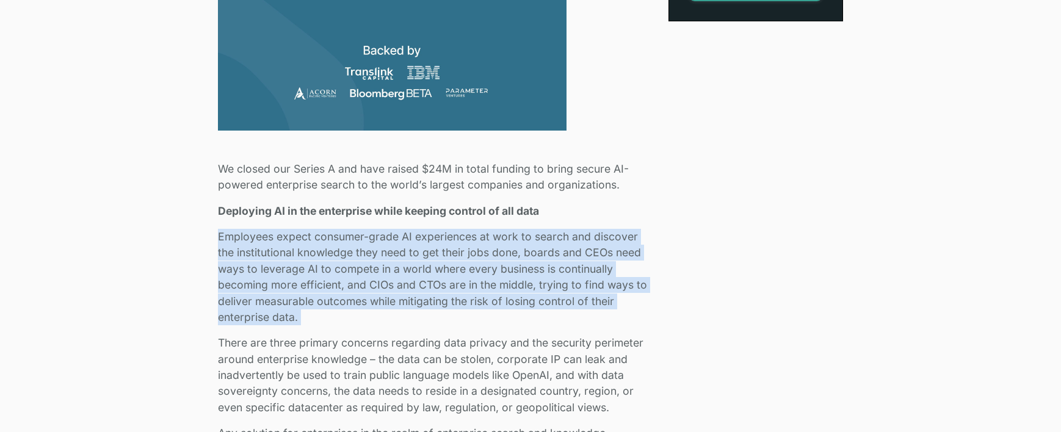
click at [309, 241] on p "Employees expect consumer-grade AI experiences at work to search and discover t…" at bounding box center [436, 277] width 436 height 96
drag, startPoint x: 211, startPoint y: 239, endPoint x: 406, endPoint y: 319, distance: 210.6
click at [406, 319] on p "Employees expect consumer-grade AI experiences at work to search and discover t…" at bounding box center [436, 277] width 436 height 96
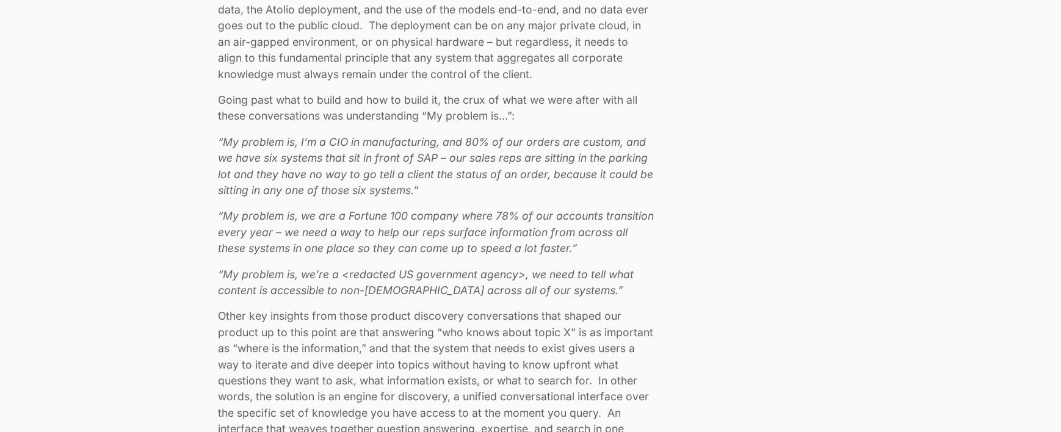
scroll to position [1994, 0]
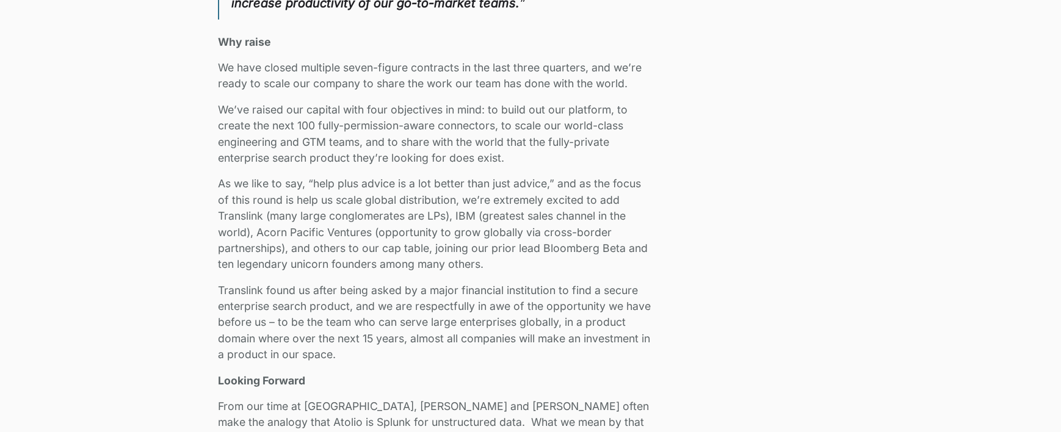
click at [330, 206] on p "As we like to say, “help plus advice is a lot better than just advice,” and as …" at bounding box center [436, 224] width 436 height 96
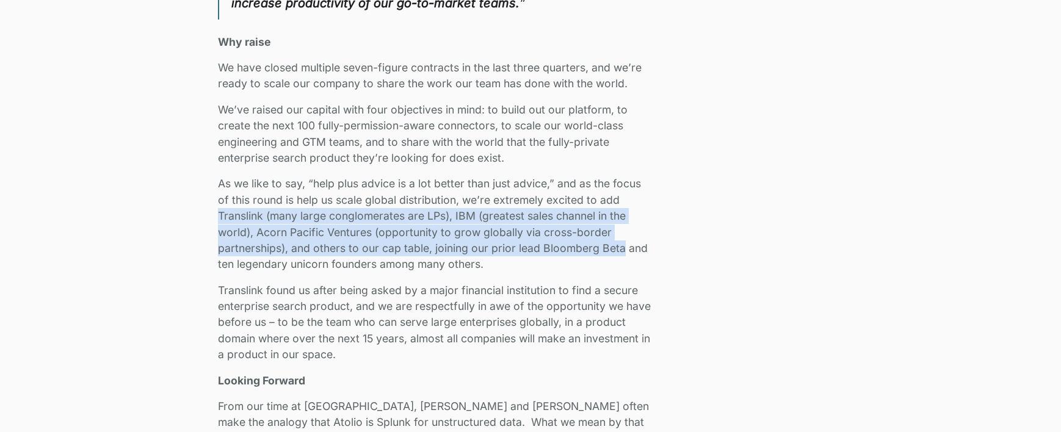
drag, startPoint x: 218, startPoint y: 215, endPoint x: 623, endPoint y: 251, distance: 406.4
click at [623, 251] on p "As we like to say, “help plus advice is a lot better than just advice,” and as …" at bounding box center [436, 224] width 436 height 96
copy p "Translink (many large conglomerates are LPs), IBM (greatest sales channel in th…"
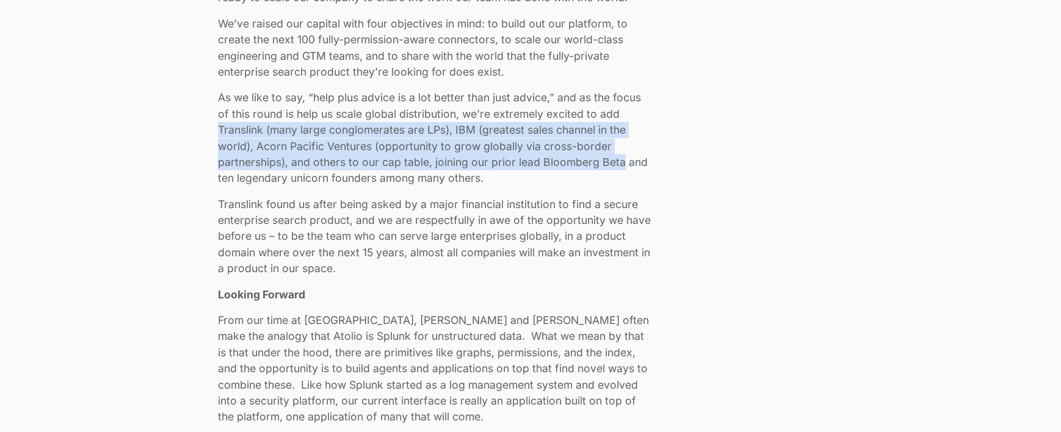
scroll to position [2078, 0]
